Goal: Task Accomplishment & Management: Use online tool/utility

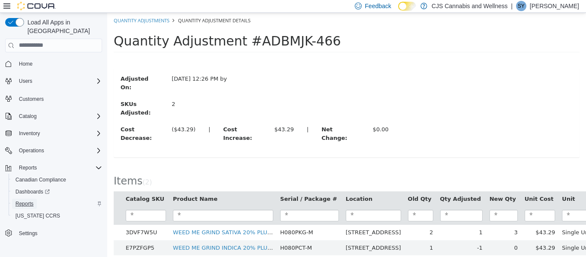
click at [28, 200] on span "Reports" at bounding box center [24, 203] width 18 height 7
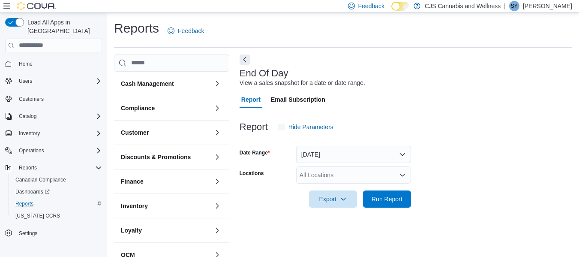
scroll to position [14, 0]
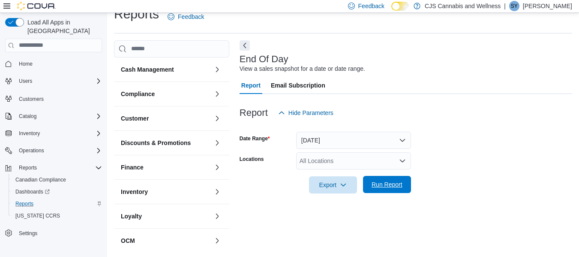
click at [376, 182] on span "Run Report" at bounding box center [387, 184] width 31 height 9
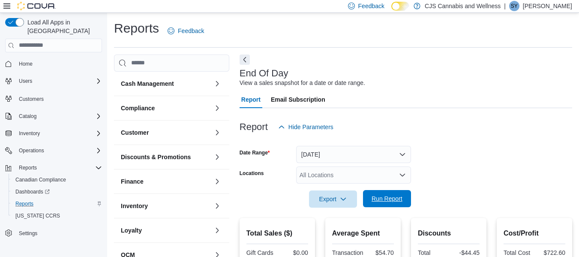
click at [396, 200] on span "Run Report" at bounding box center [387, 198] width 31 height 9
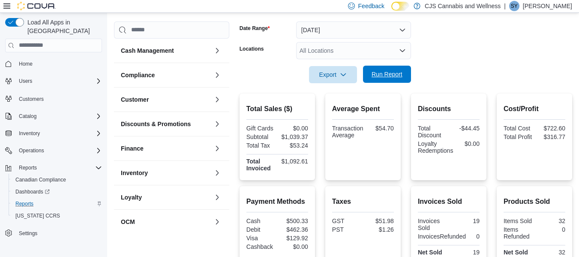
scroll to position [125, 0]
click at [389, 69] on span "Run Report" at bounding box center [387, 73] width 38 height 17
